Goal: Task Accomplishment & Management: Complete application form

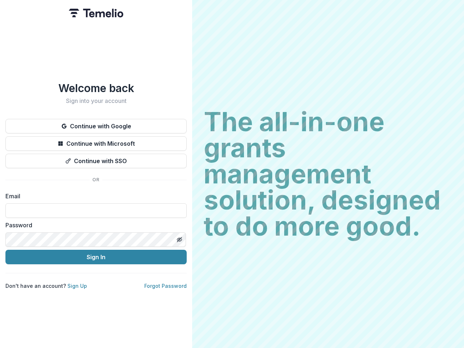
click at [232, 174] on h2 "The all-in-one grants management solution, designed to do more good." at bounding box center [328, 174] width 249 height 130
click at [96, 123] on button "Continue with Google" at bounding box center [95, 126] width 181 height 14
click at [96, 141] on button "Continue with Microsoft" at bounding box center [95, 143] width 181 height 14
click at [96, 158] on button "Continue with SSO" at bounding box center [95, 161] width 181 height 14
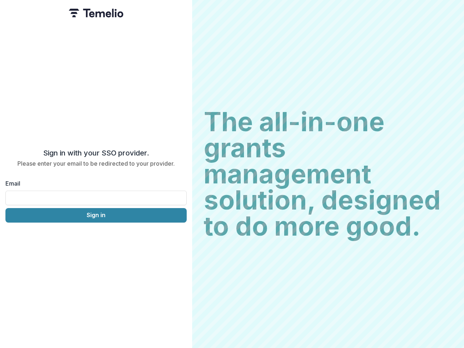
click at [179, 237] on div "Sign in with your SSO provider. Please enter your email to be redirected to you…" at bounding box center [96, 174] width 192 height 348
